Goal: Information Seeking & Learning: Learn about a topic

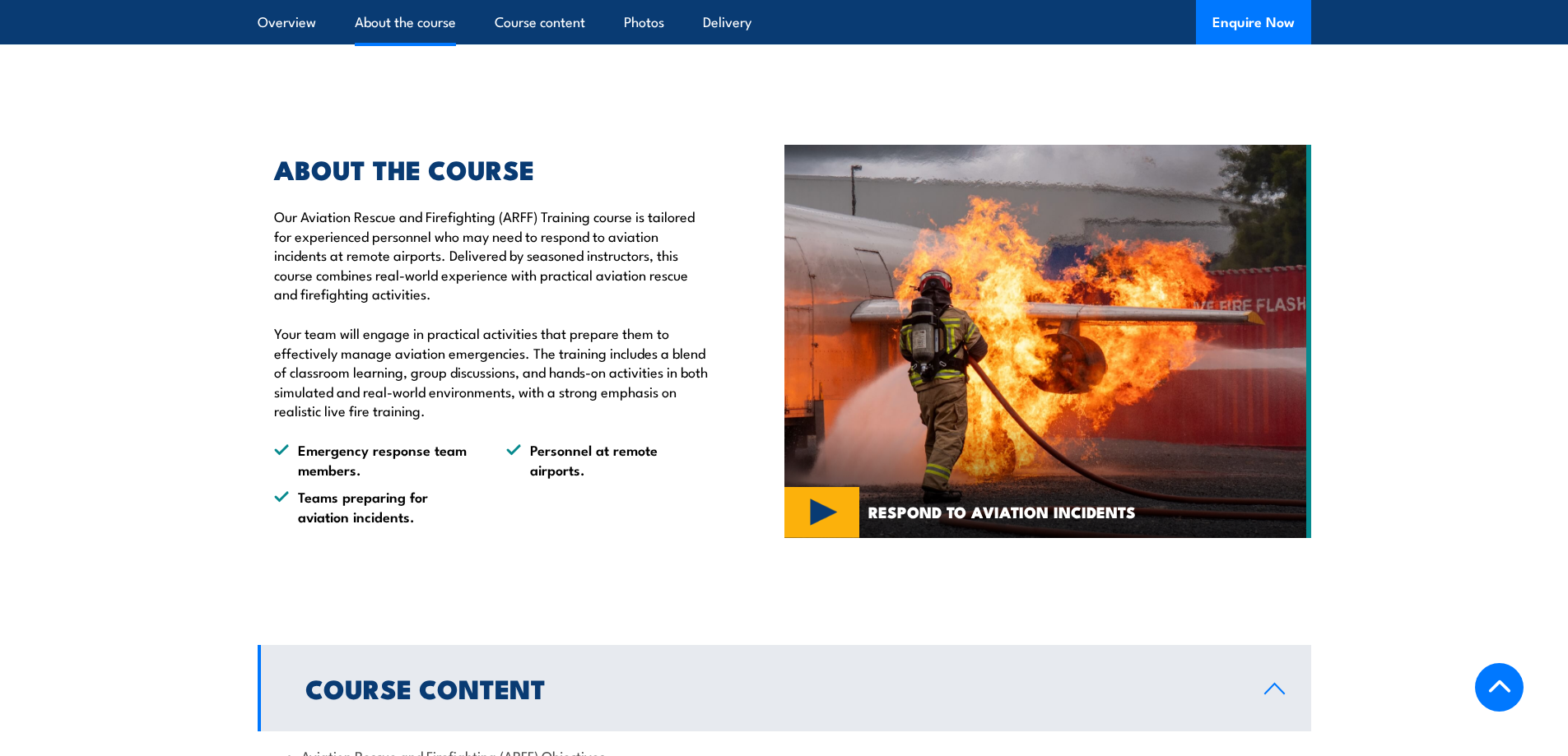
scroll to position [905, 0]
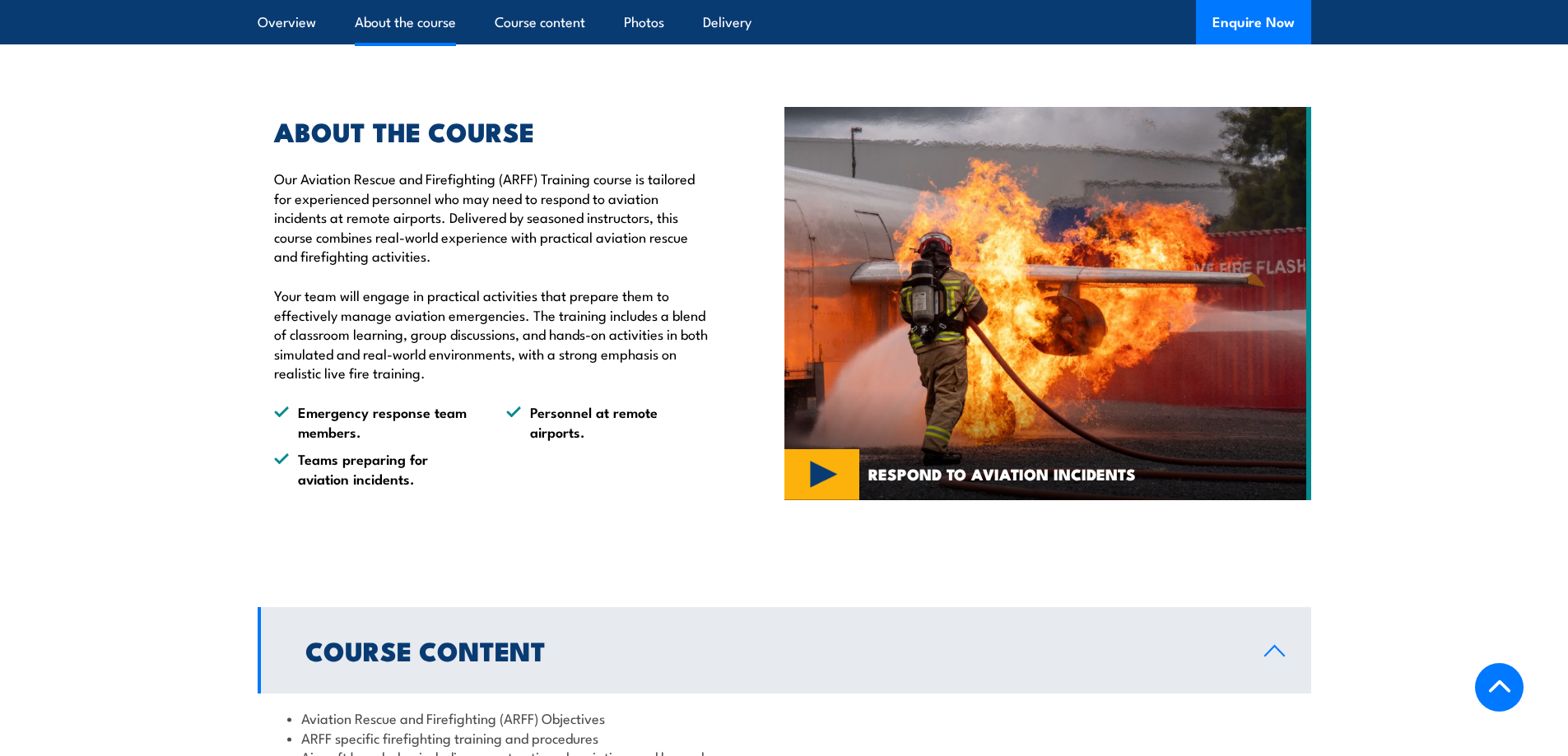
click at [826, 500] on img at bounding box center [1047, 304] width 527 height 394
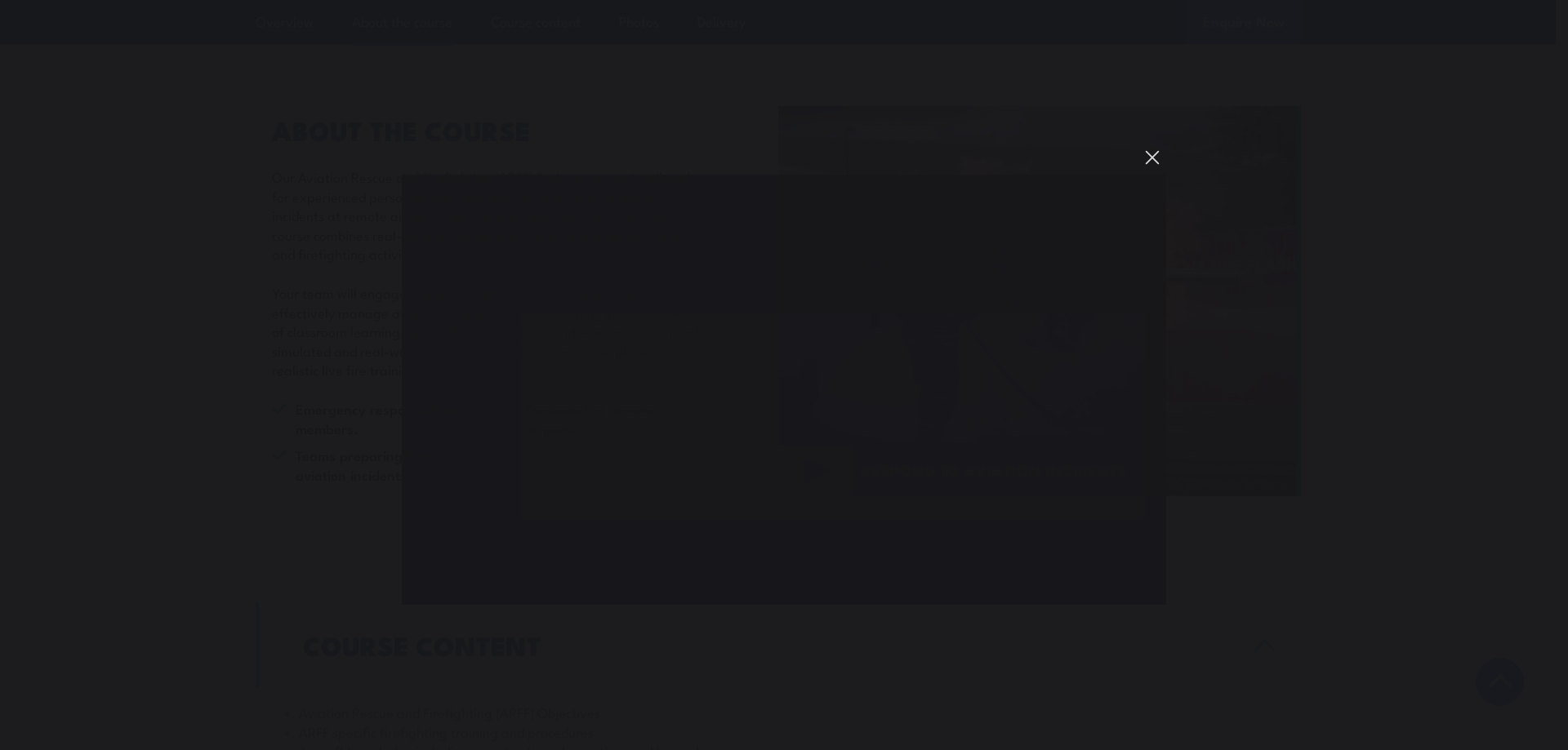
click at [1155, 157] on button "You can close this modal content with the ESC key" at bounding box center [1151, 157] width 28 height 28
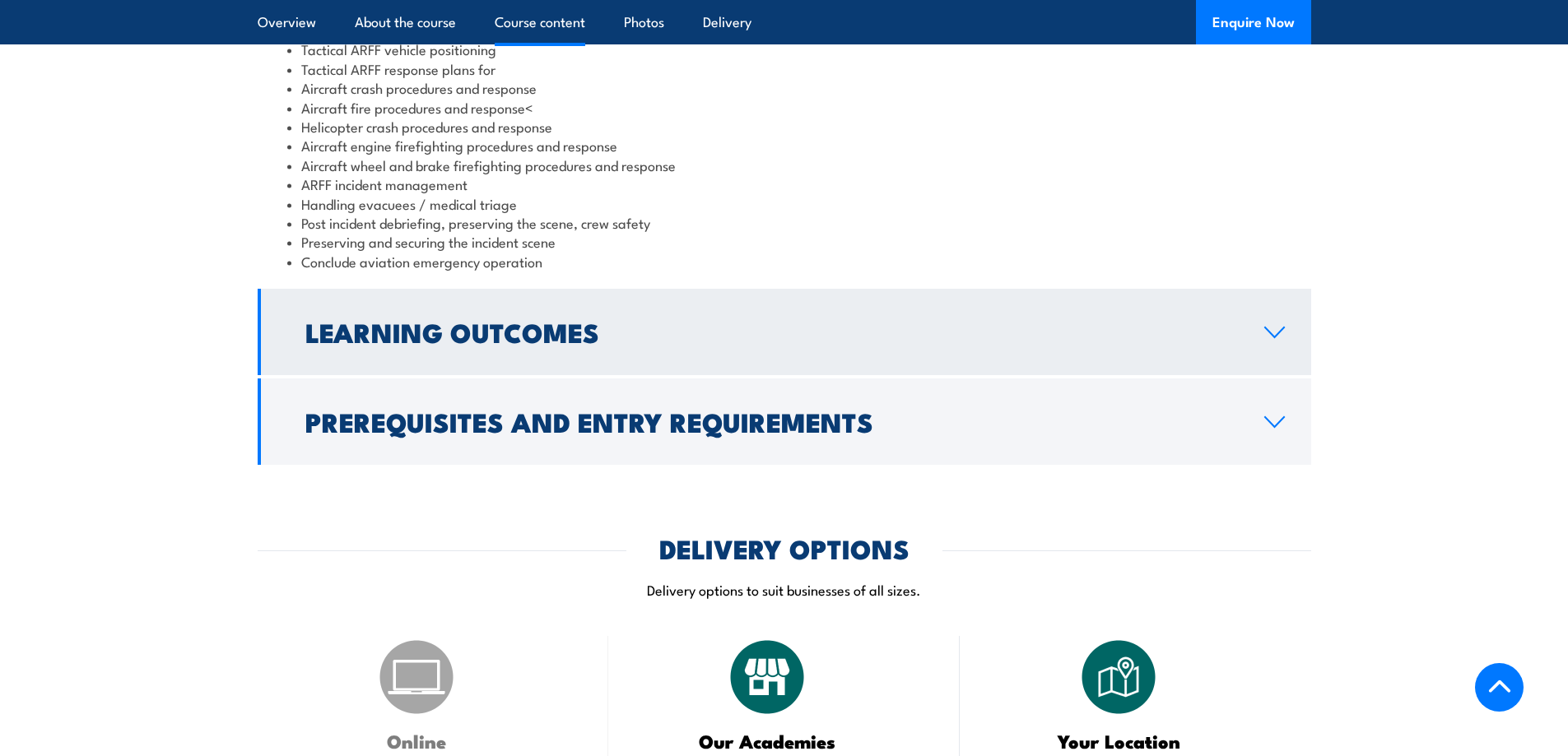
click at [614, 343] on h2 "Learning Outcomes" at bounding box center [772, 331] width 933 height 23
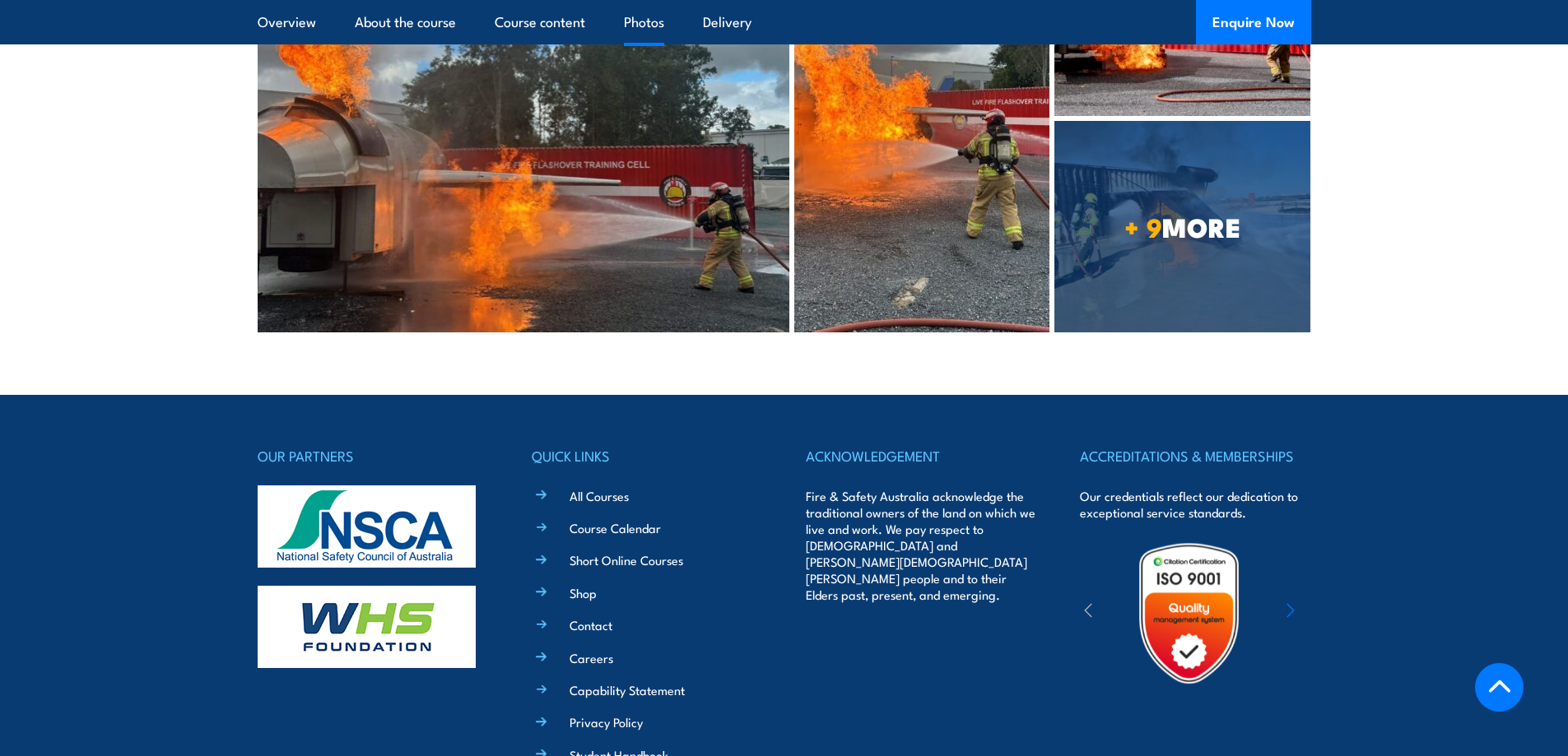
scroll to position [3565, 0]
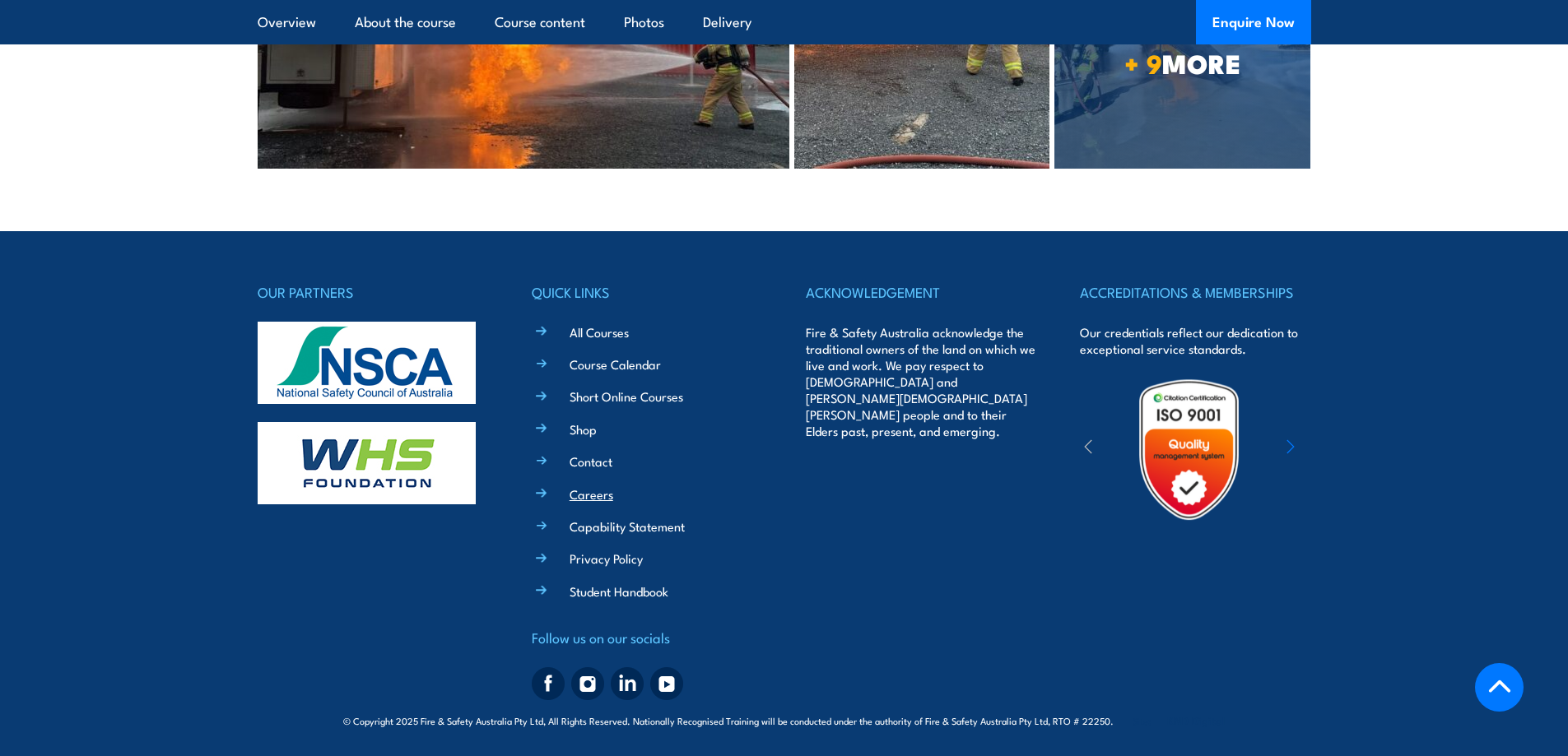
click at [600, 494] on link "Careers" at bounding box center [591, 494] width 43 height 17
click at [607, 329] on link "All Courses" at bounding box center [600, 332] width 60 height 17
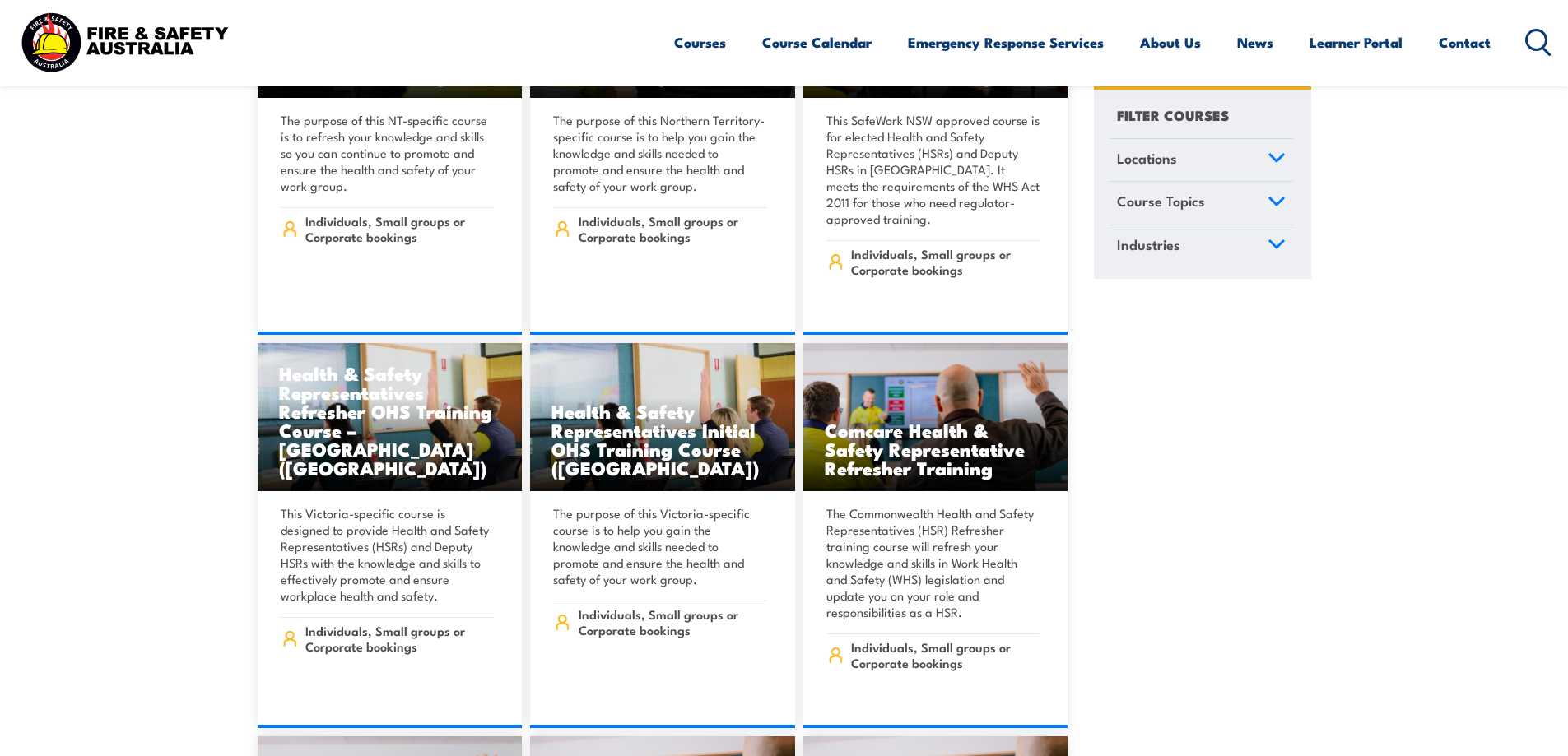
scroll to position [7160, 0]
click at [1277, 154] on icon at bounding box center [1276, 158] width 18 height 12
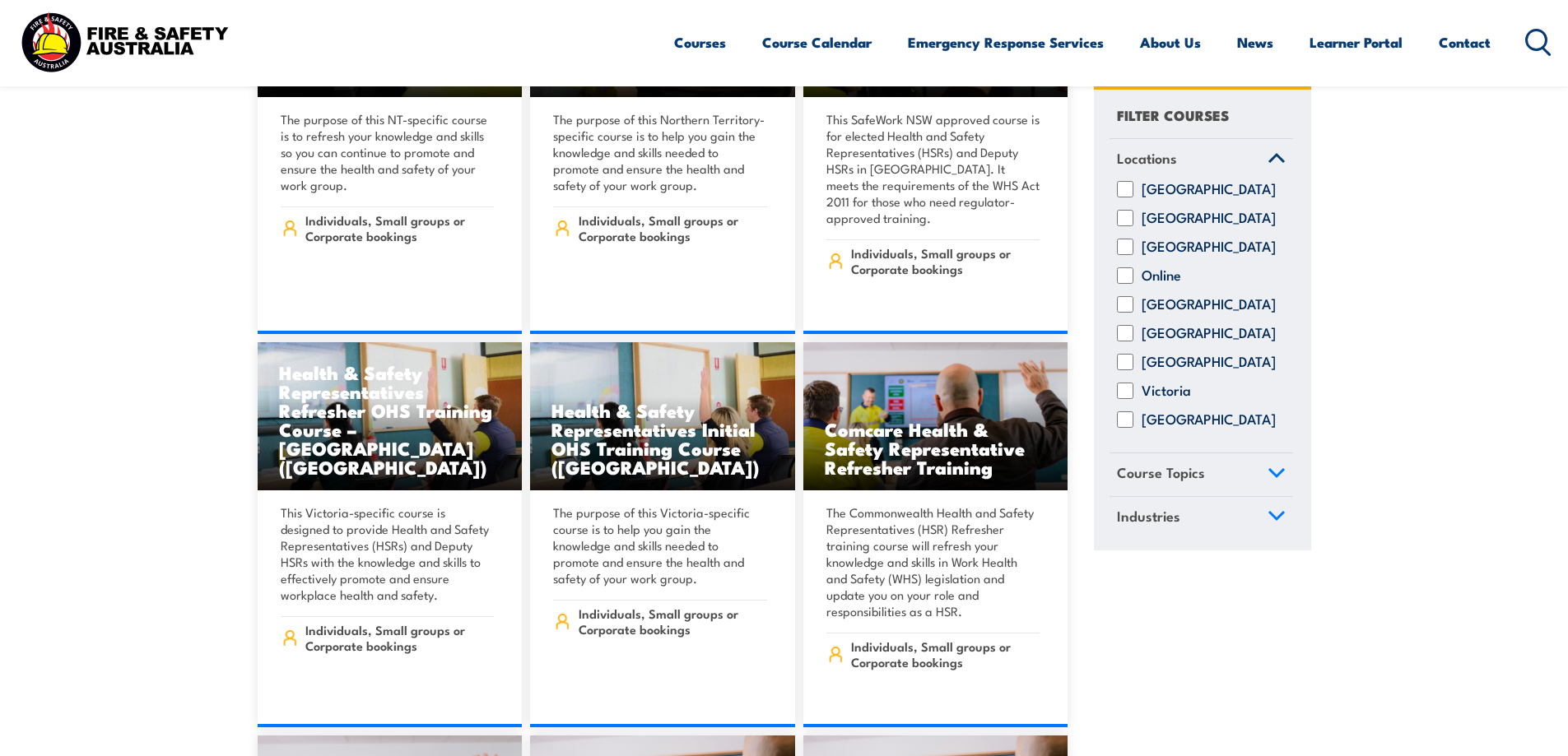
click at [1150, 400] on label "Victoria" at bounding box center [1165, 391] width 49 height 16
click at [1134, 400] on input "Victoria" at bounding box center [1125, 391] width 16 height 16
checkbox input "true"
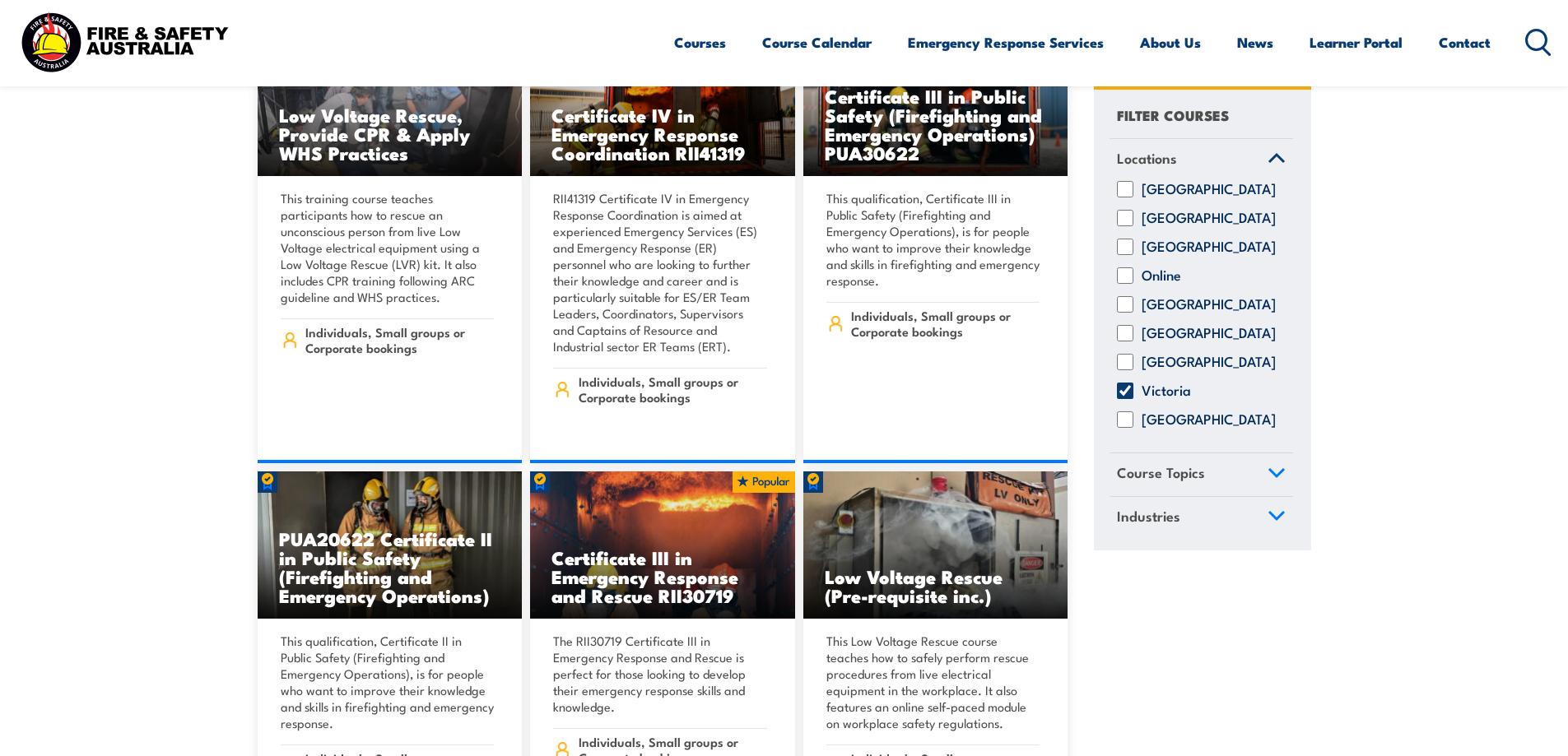
scroll to position [2387, 0]
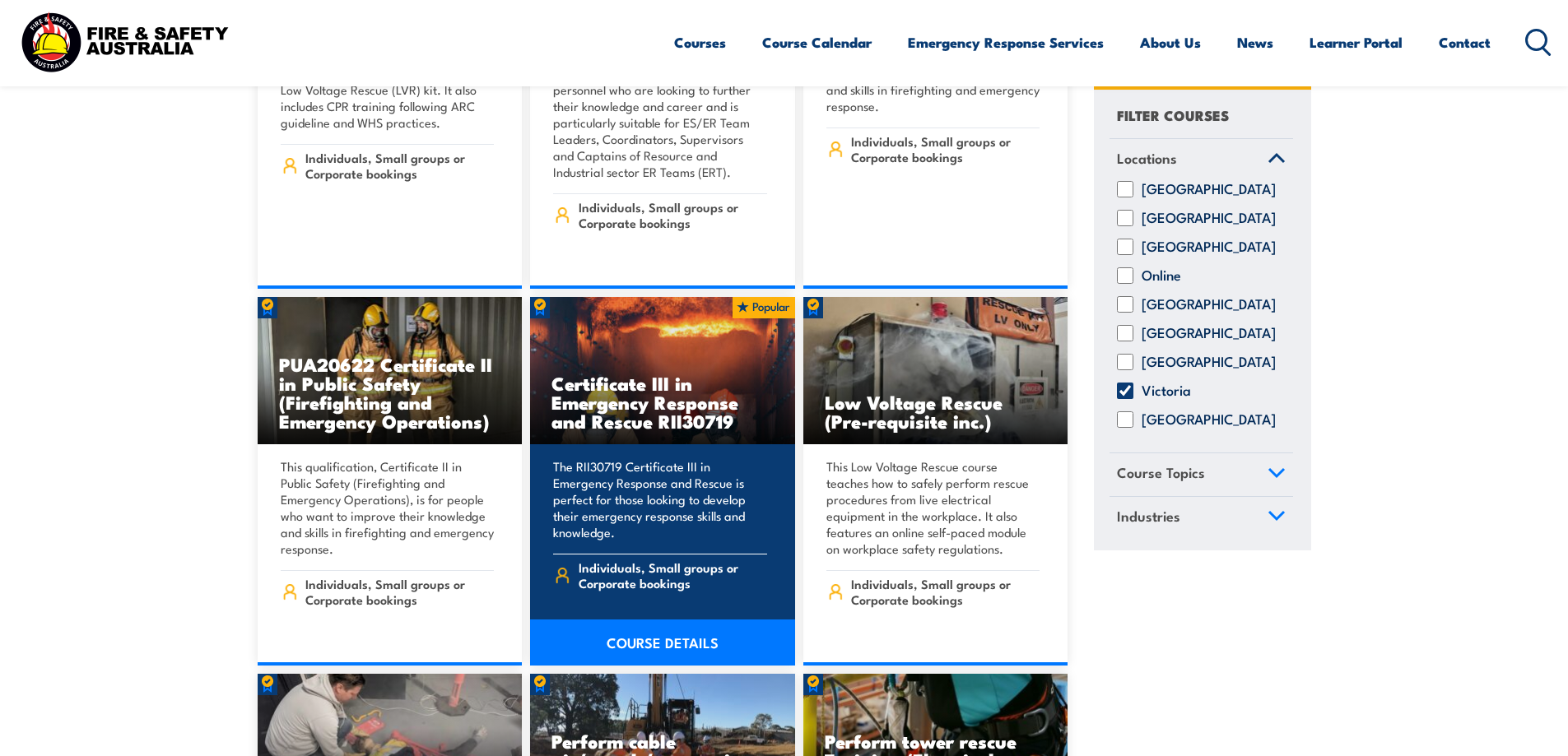
click at [680, 620] on link "COURSE DETAILS" at bounding box center [663, 643] width 265 height 46
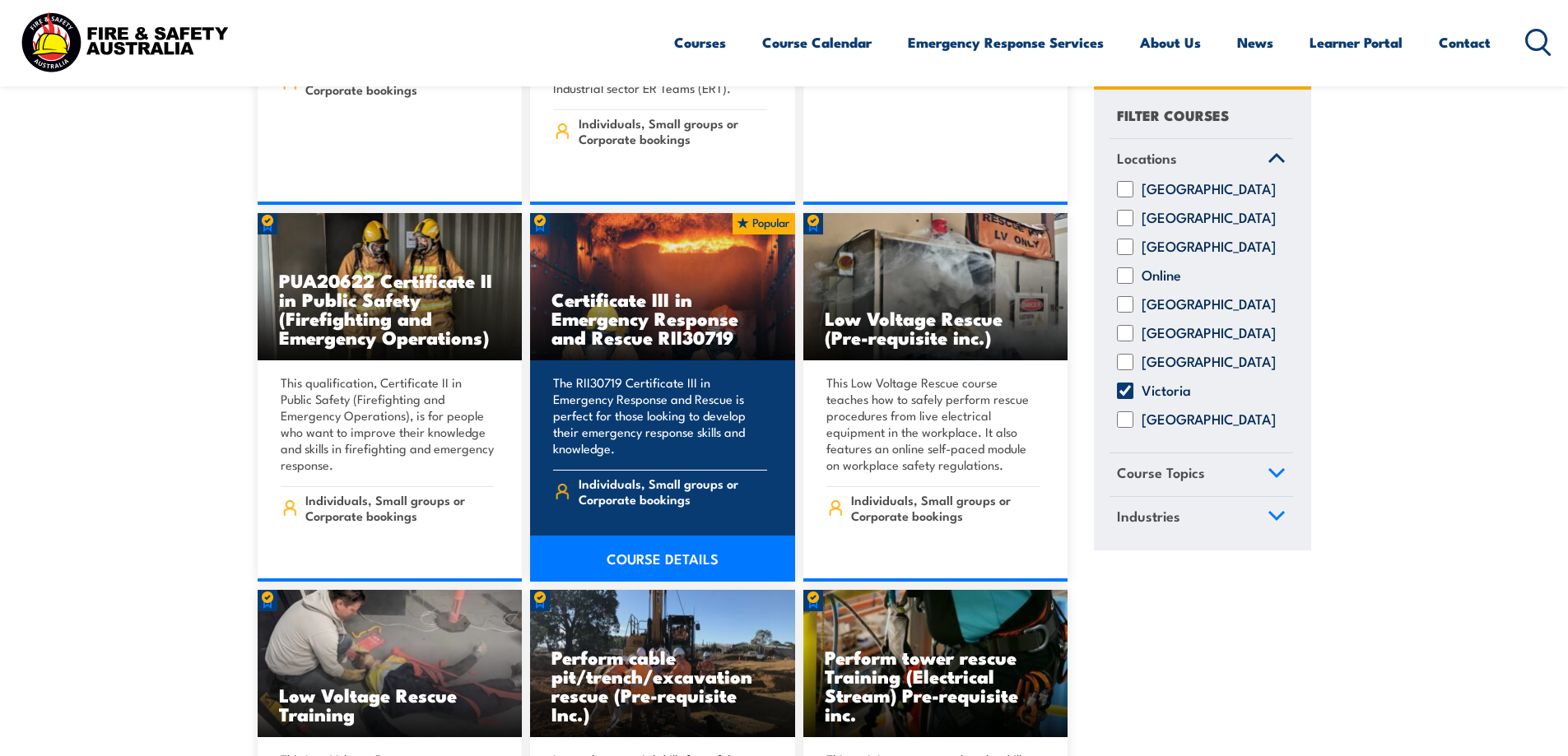
scroll to position [2551, 0]
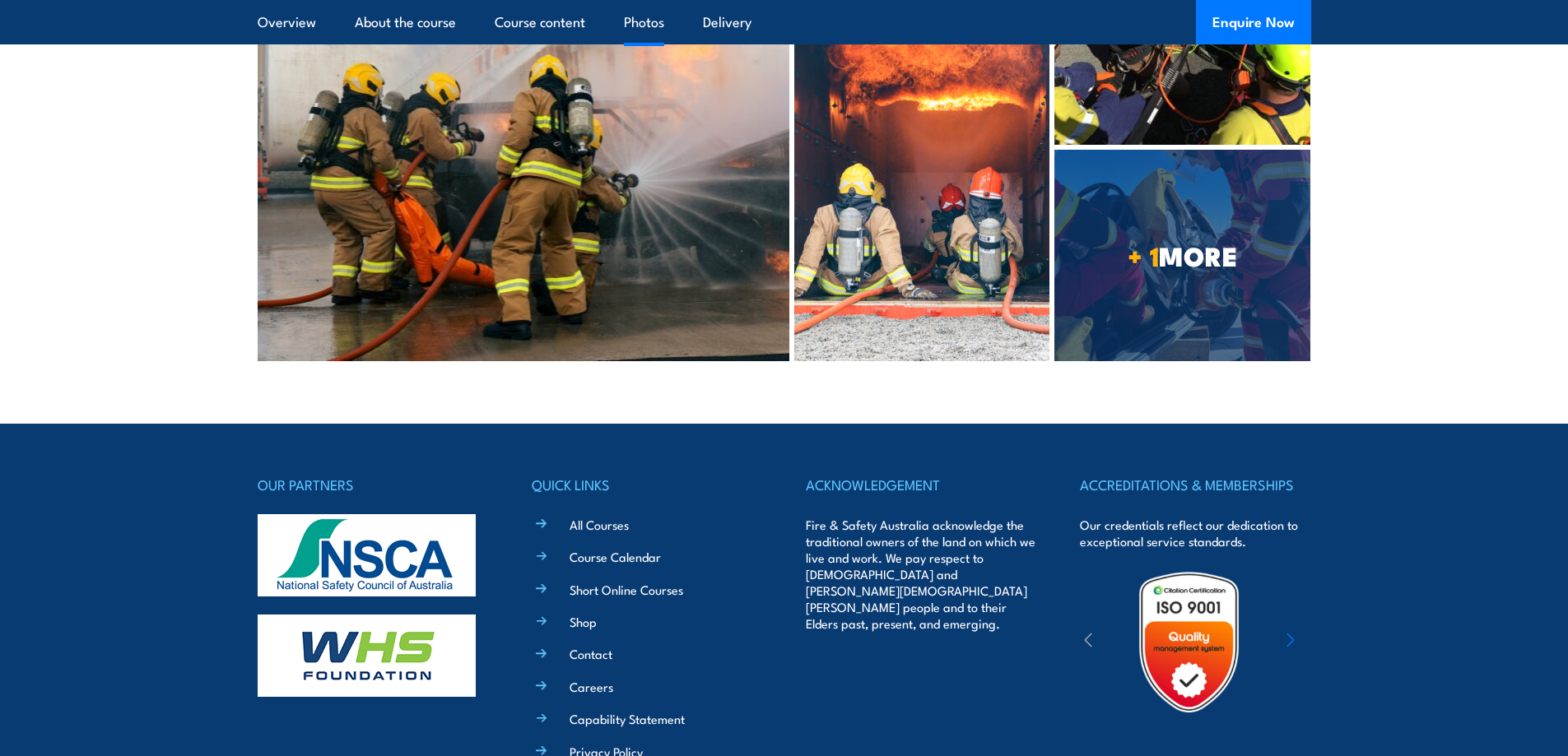
scroll to position [5304, 0]
